Goal: Find specific page/section: Find specific page/section

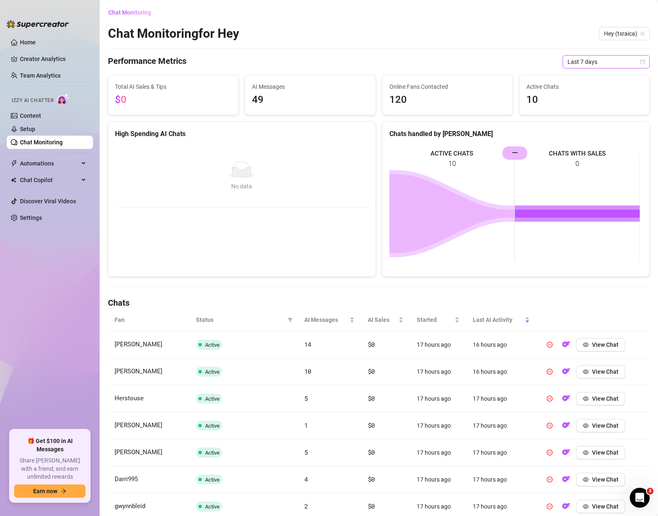
click at [580, 60] on span "Last 7 days" at bounding box center [605, 62] width 77 height 12
click at [596, 78] on div "Last 24 hours" at bounding box center [600, 78] width 74 height 9
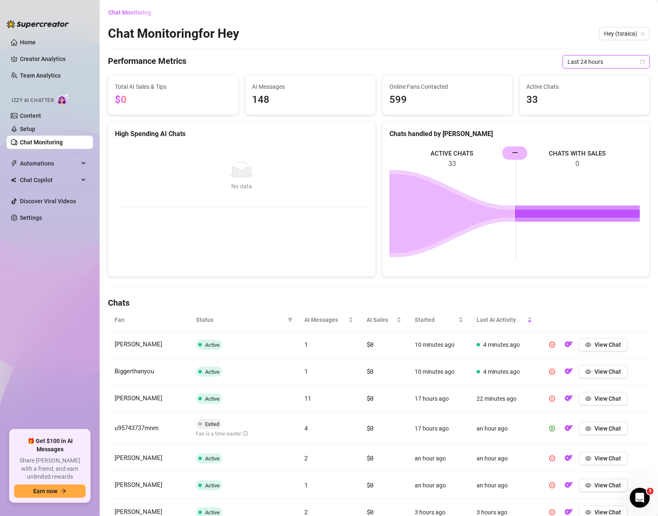
click at [588, 63] on span "Last 24 hours" at bounding box center [605, 62] width 77 height 12
click at [589, 87] on div "Last 7 days" at bounding box center [600, 91] width 74 height 9
click at [39, 115] on link "Content" at bounding box center [30, 115] width 21 height 7
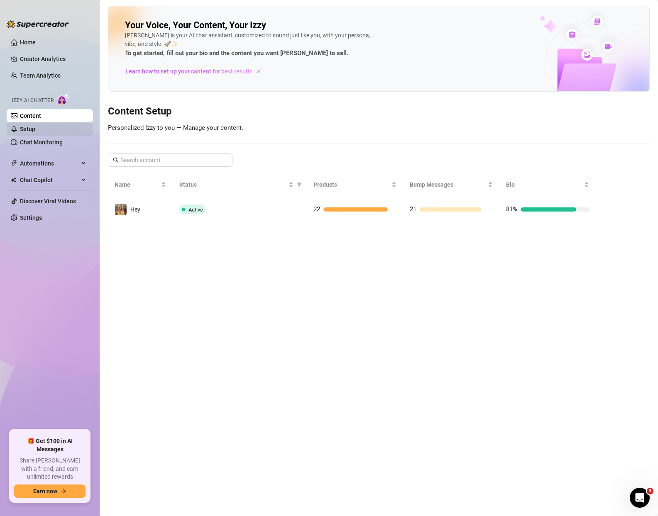
click at [32, 129] on link "Setup" at bounding box center [27, 129] width 15 height 7
